Goal: Information Seeking & Learning: Learn about a topic

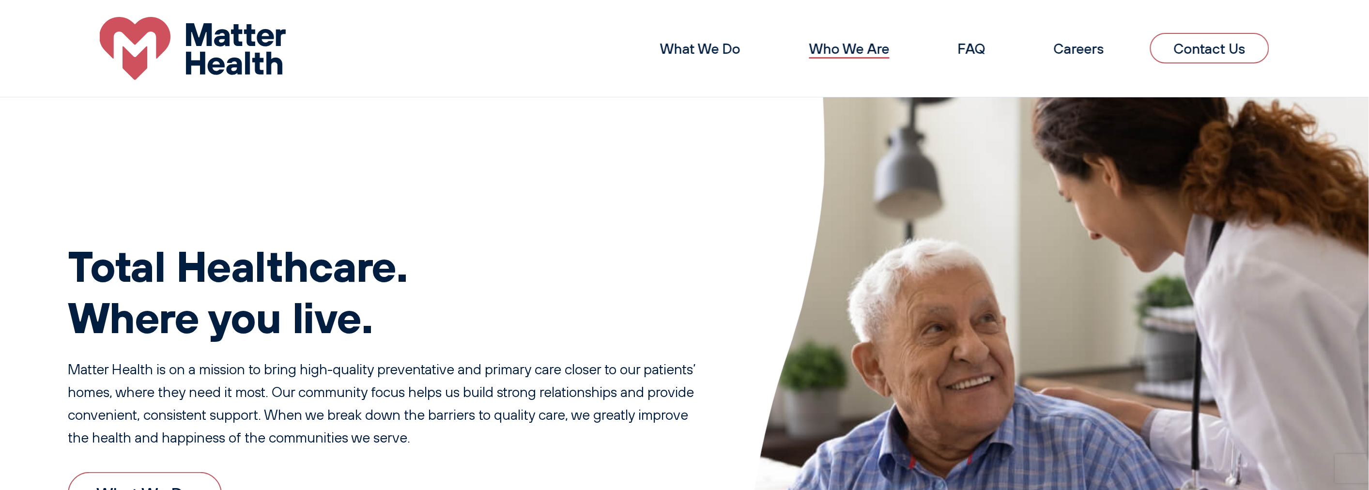
click at [829, 52] on link "Who We Are" at bounding box center [849, 48] width 80 height 17
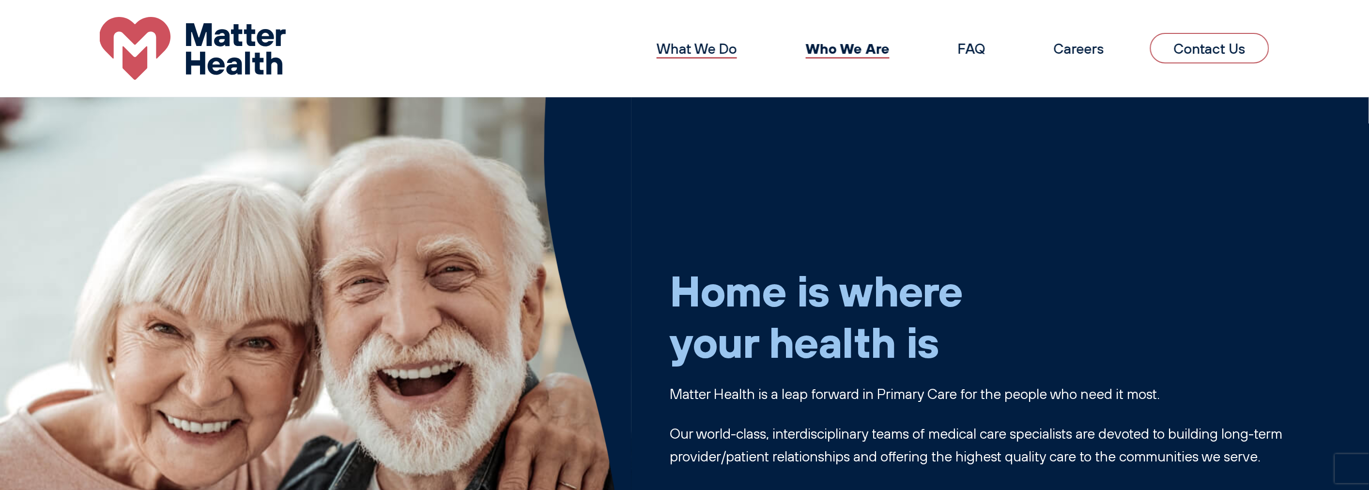
click at [671, 48] on link "What We Do" at bounding box center [697, 48] width 80 height 17
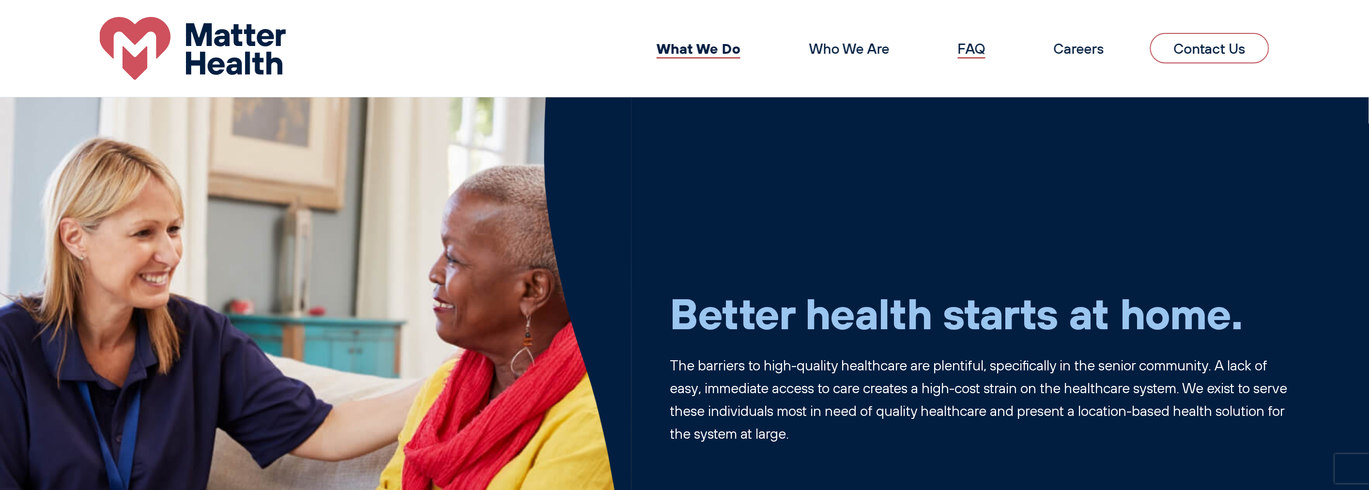
click at [964, 46] on link "FAQ" at bounding box center [972, 48] width 28 height 17
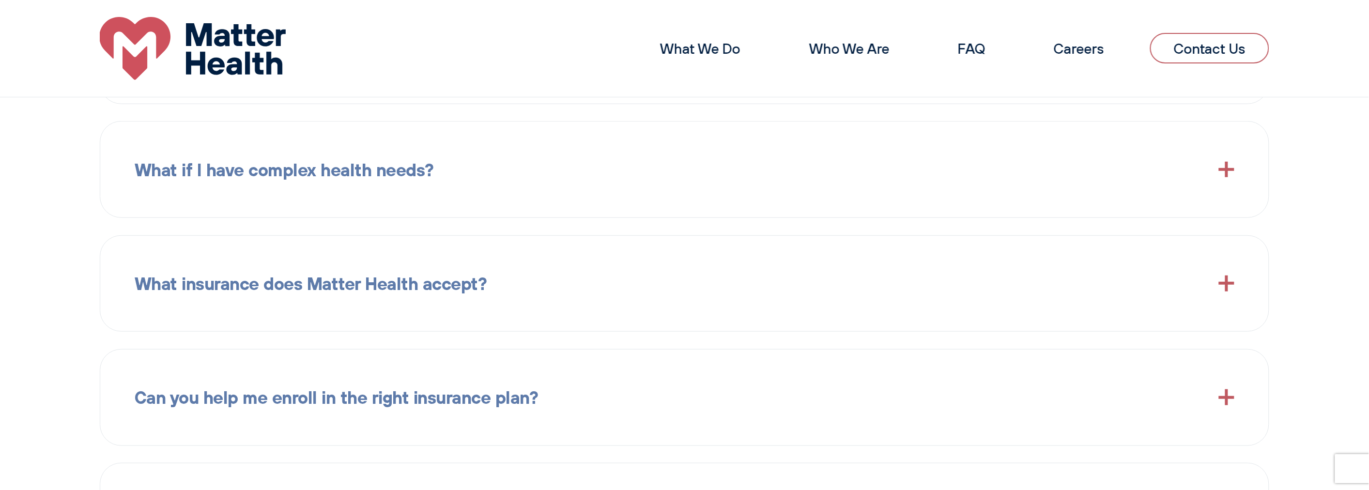
scroll to position [1858, 0]
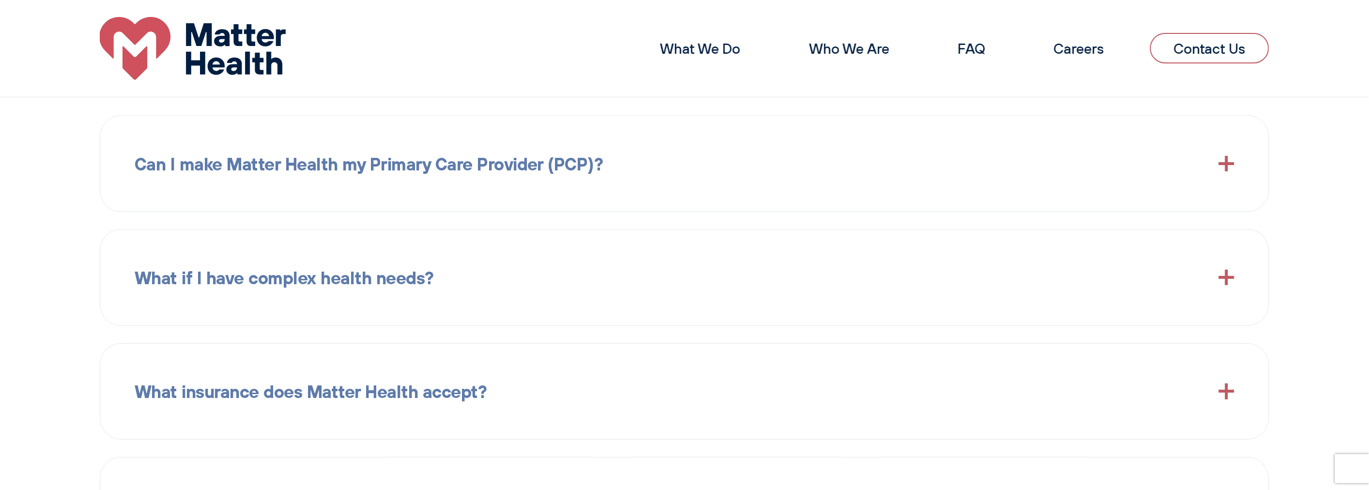
click at [421, 181] on div "Can I make Matter Health my Primary Care Provider (PCP)?" at bounding box center [685, 163] width 1100 height 61
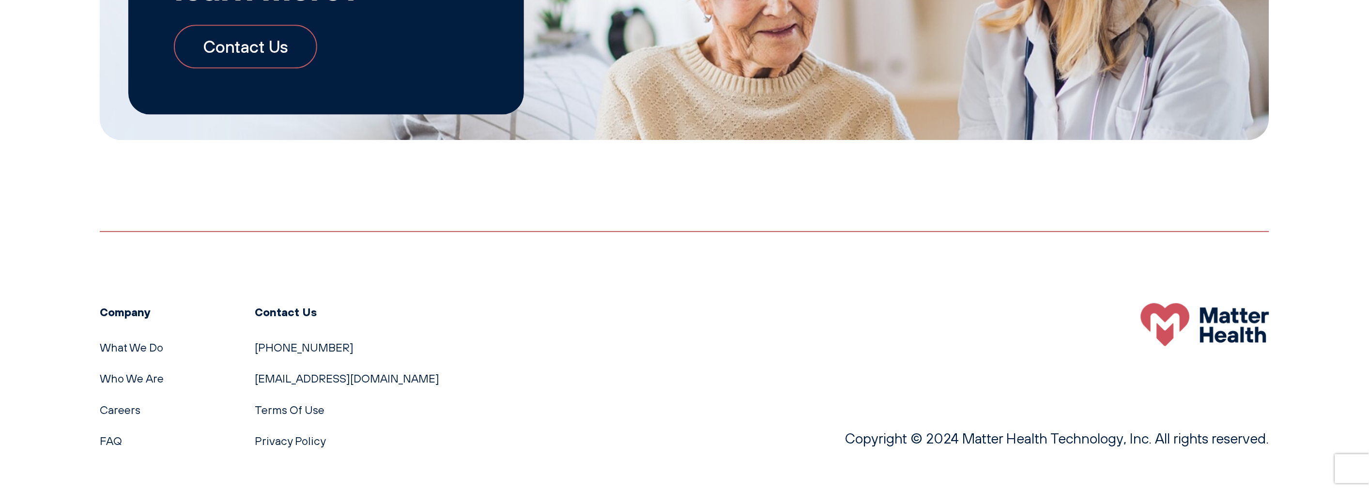
scroll to position [2962, 0]
